Goal: Information Seeking & Learning: Learn about a topic

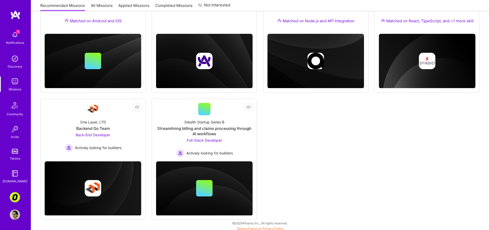
scroll to position [74, 0]
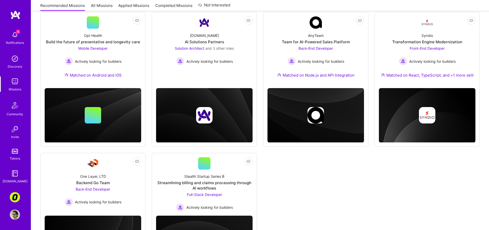
click at [259, 179] on div "Not Interested Opt Health Build the future of preventative and longevity care M…" at bounding box center [259, 143] width 439 height 263
click at [244, 191] on div "Streamlining billing and claims processing through AI workflows" at bounding box center [204, 185] width 97 height 11
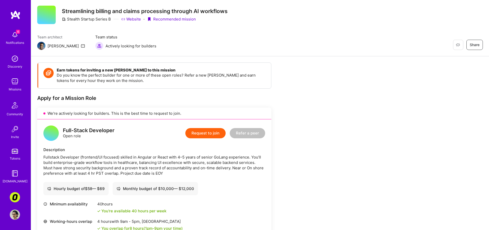
scroll to position [21, 0]
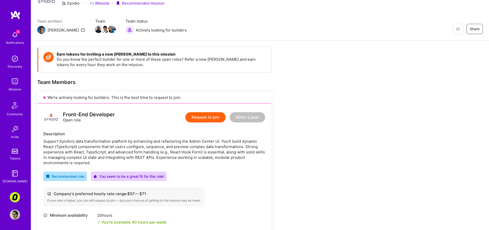
scroll to position [32, 0]
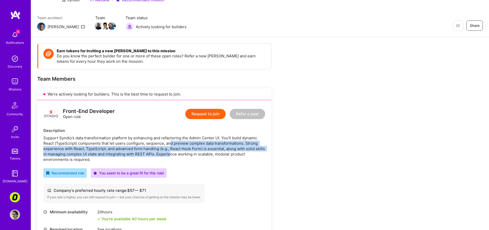
drag, startPoint x: 170, startPoint y: 142, endPoint x: 182, endPoint y: 159, distance: 20.7
click at [181, 158] on div "Support Syndio’s data transformation platform by enhancing and refactoring the …" at bounding box center [154, 149] width 222 height 27
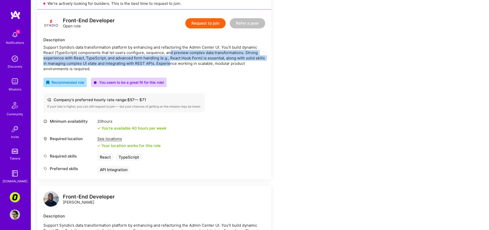
scroll to position [250, 0]
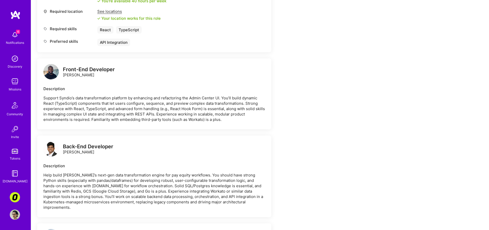
click at [311, 137] on div "Earn tokens for inviting a new [PERSON_NAME] to this mission Do you know the pe…" at bounding box center [191, 207] width 308 height 765
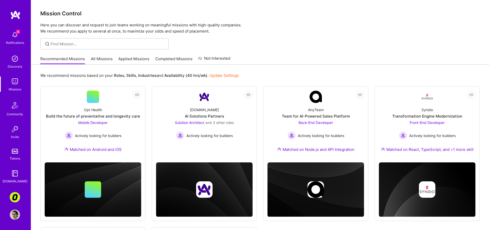
click at [143, 60] on link "Applied Missions" at bounding box center [133, 60] width 31 height 8
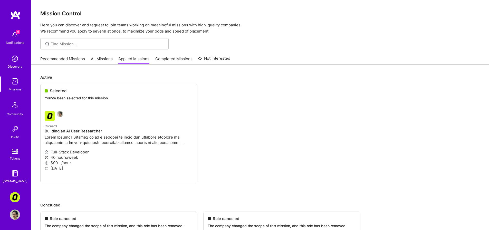
click at [181, 62] on link "Completed Missions" at bounding box center [173, 60] width 37 height 8
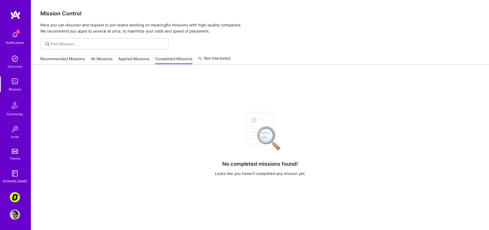
click at [123, 60] on link "Applied Missions" at bounding box center [133, 60] width 31 height 8
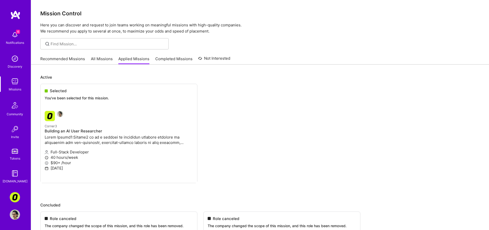
click at [81, 57] on link "Recommended Missions" at bounding box center [62, 60] width 45 height 8
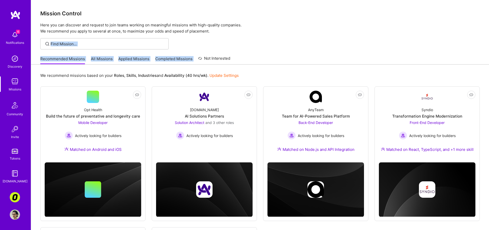
drag, startPoint x: 286, startPoint y: 63, endPoint x: 279, endPoint y: 41, distance: 23.1
click at [279, 42] on div "Mission Control Here you can discover and request to join teams working on mean…" at bounding box center [260, 180] width 458 height 361
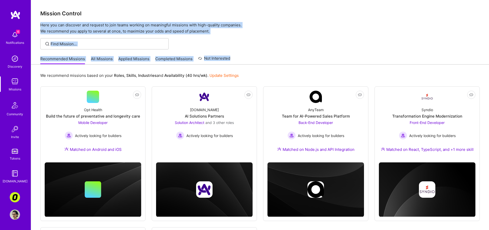
drag, startPoint x: 275, startPoint y: 23, endPoint x: 269, endPoint y: 64, distance: 41.2
click at [269, 64] on div "Mission Control Here you can discover and request to join teams working on mean…" at bounding box center [260, 180] width 458 height 361
click at [286, 42] on div at bounding box center [260, 43] width 458 height 11
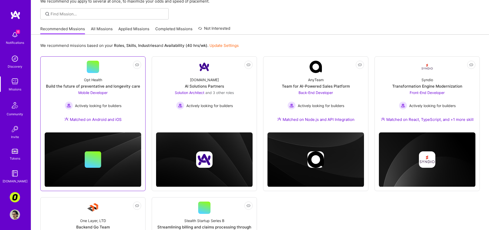
scroll to position [22, 0]
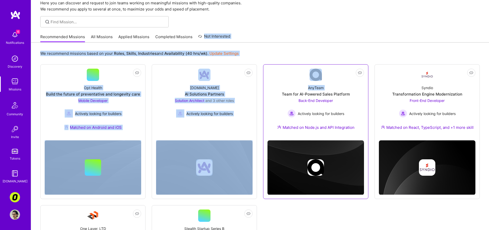
drag, startPoint x: 279, startPoint y: 37, endPoint x: 275, endPoint y: 70, distance: 33.1
click at [275, 70] on div "Mission Control Here you can discover and request to join teams working on mean…" at bounding box center [260, 158] width 458 height 361
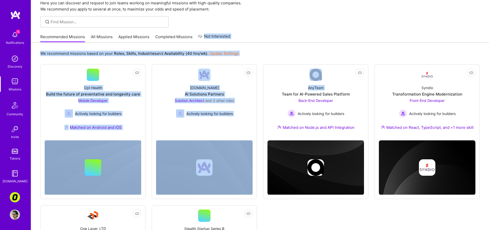
click at [280, 45] on div "We recommend missions based on your Roles , Skills , Industries and Availabilit…" at bounding box center [260, 191] width 458 height 297
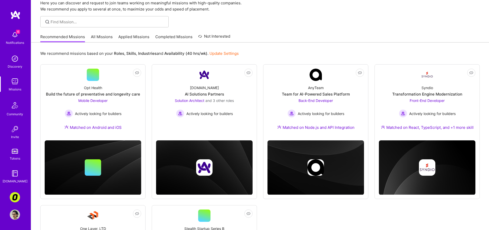
click at [104, 35] on link "All Missions" at bounding box center [102, 38] width 22 height 8
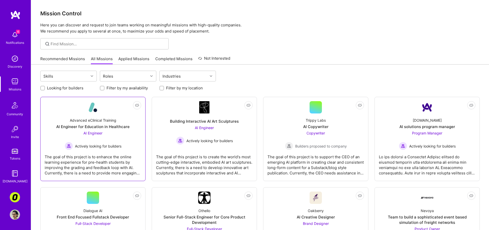
click at [68, 167] on div "The goal of this project is to enhance the online learning experience for pre-h…" at bounding box center [93, 163] width 97 height 26
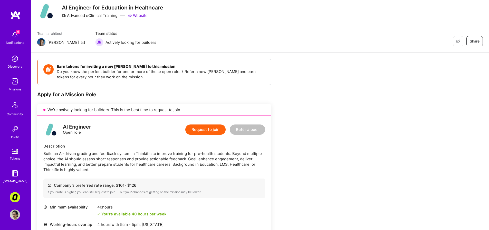
scroll to position [44, 0]
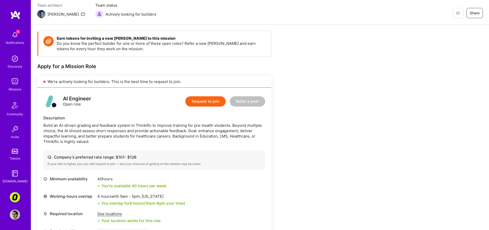
click at [433, 177] on div "Earn tokens for inviting a new A.Teamer to this mission Do you know the perfect…" at bounding box center [260, 186] width 458 height 322
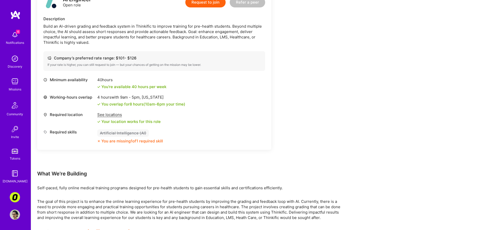
scroll to position [126, 0]
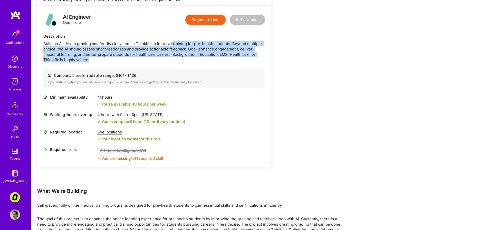
drag, startPoint x: 171, startPoint y: 42, endPoint x: 174, endPoint y: 60, distance: 18.4
click at [174, 60] on div "Build an AI-driven grading and feedback system in Thinkific to improve training…" at bounding box center [154, 52] width 222 height 22
drag, startPoint x: 175, startPoint y: 57, endPoint x: 177, endPoint y: 44, distance: 13.2
click at [177, 44] on div "Build an AI-driven grading and feedback system in Thinkific to improve training…" at bounding box center [154, 52] width 222 height 22
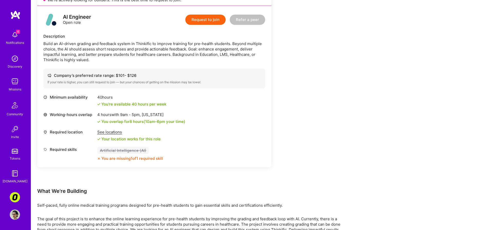
click at [172, 46] on div "Build an AI-driven grading and feedback system in Thinkific to improve training…" at bounding box center [154, 52] width 222 height 22
drag, startPoint x: 111, startPoint y: 47, endPoint x: 140, endPoint y: 49, distance: 28.8
click at [140, 49] on div "Build an AI-driven grading and feedback system in Thinkific to improve training…" at bounding box center [154, 52] width 222 height 22
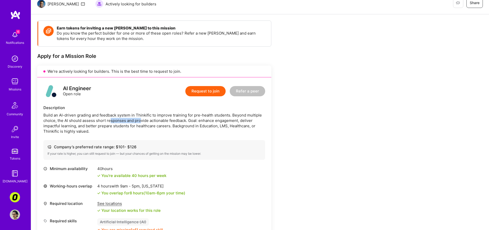
scroll to position [18, 0]
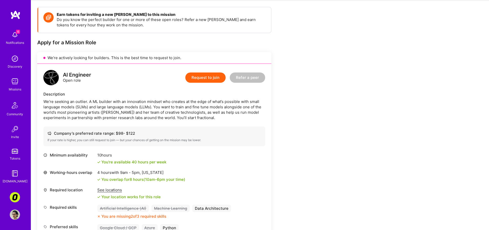
scroll to position [159, 0]
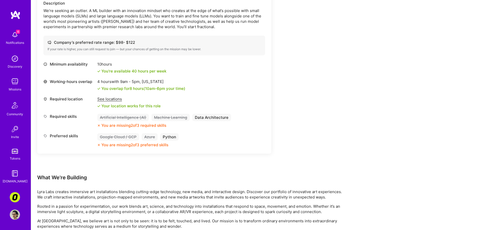
click at [282, 97] on div "Earn tokens for inviting a new [PERSON_NAME] to this mission Do you know the pe…" at bounding box center [191, 154] width 308 height 477
click at [282, 130] on div "Earn tokens for inviting a new [PERSON_NAME] to this mission Do you know the pe…" at bounding box center [191, 154] width 308 height 477
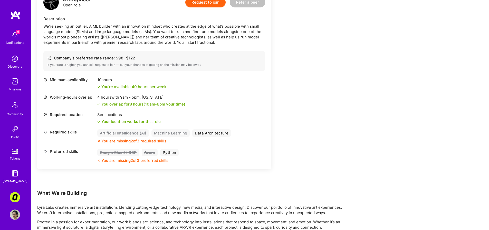
scroll to position [120, 0]
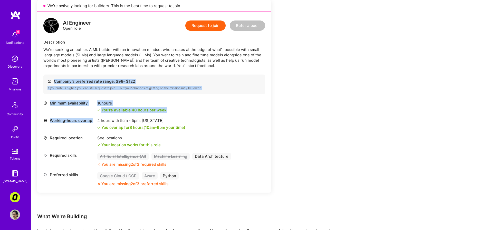
drag, startPoint x: 287, startPoint y: 115, endPoint x: 285, endPoint y: 80, distance: 35.7
click at [285, 80] on div "Earn tokens for inviting a new [PERSON_NAME] to this mission Do you know the pe…" at bounding box center [191, 193] width 308 height 477
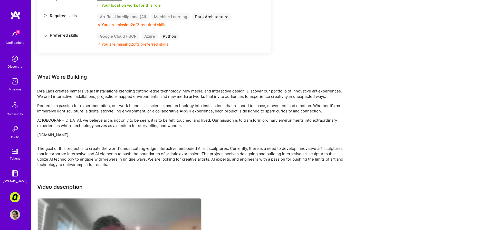
scroll to position [334, 0]
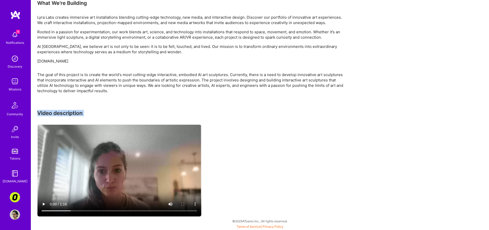
drag, startPoint x: 282, startPoint y: 103, endPoint x: 284, endPoint y: 127, distance: 23.8
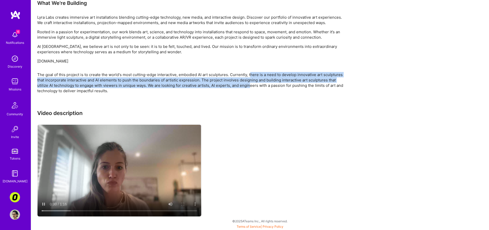
drag, startPoint x: 249, startPoint y: 87, endPoint x: 252, endPoint y: 73, distance: 14.1
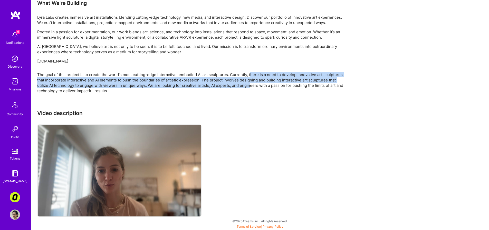
click at [252, 73] on div "The goal of this project is to create the world's most cutting-edge interactive…" at bounding box center [191, 83] width 308 height 22
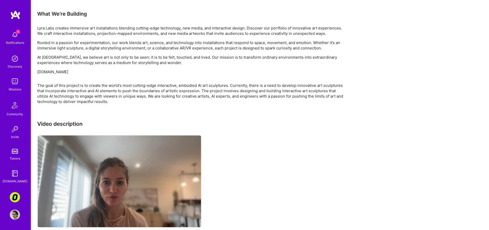
scroll to position [319, 0]
